Goal: Navigation & Orientation: Find specific page/section

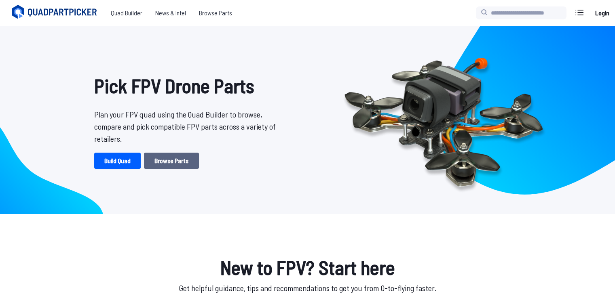
click at [175, 159] on link "Browse Parts" at bounding box center [171, 161] width 55 height 16
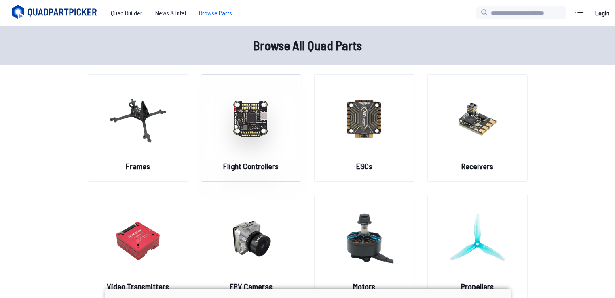
click at [257, 133] on img at bounding box center [251, 118] width 58 height 71
